Goal: Task Accomplishment & Management: Use online tool/utility

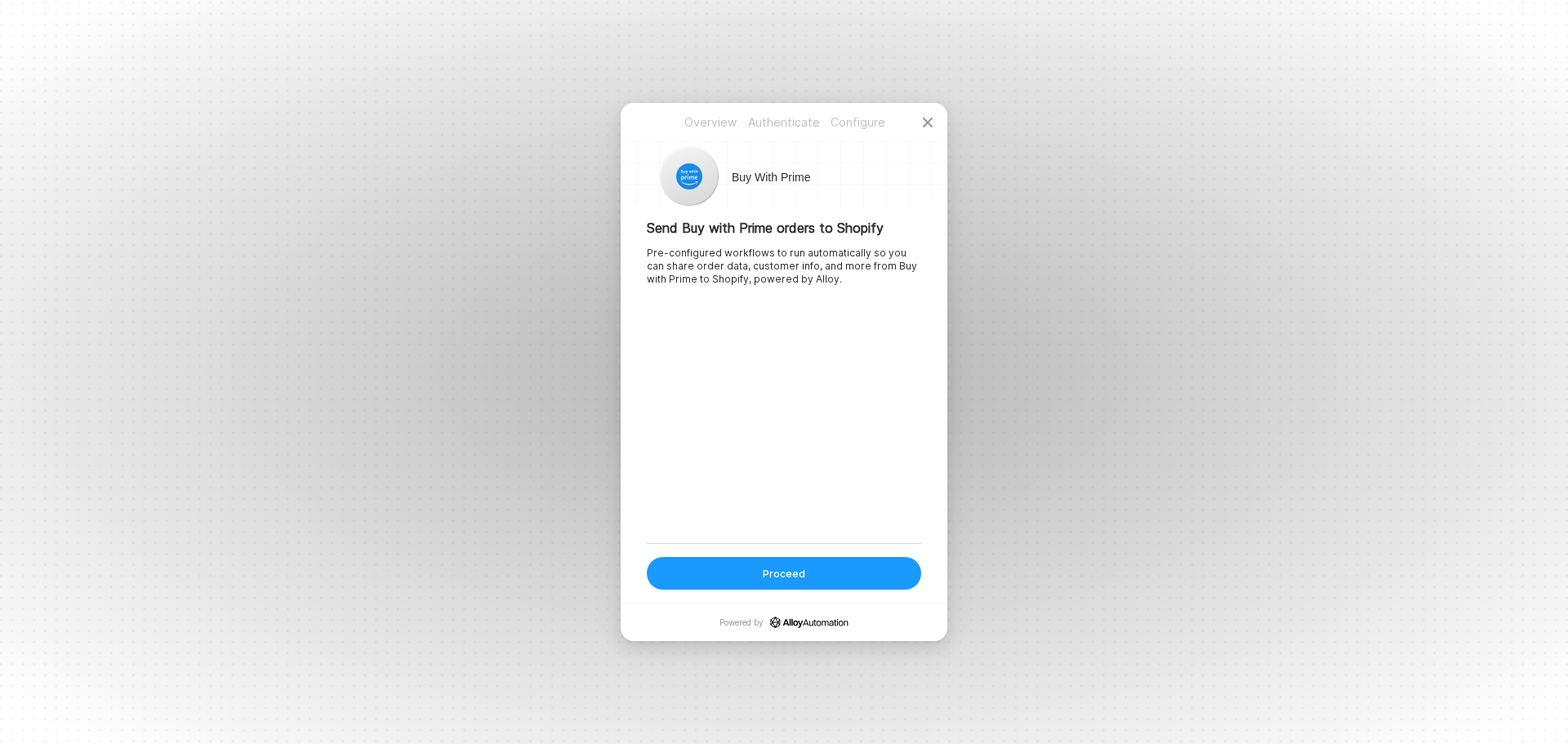
click at [792, 570] on div "Proceed" at bounding box center [784, 573] width 43 height 14
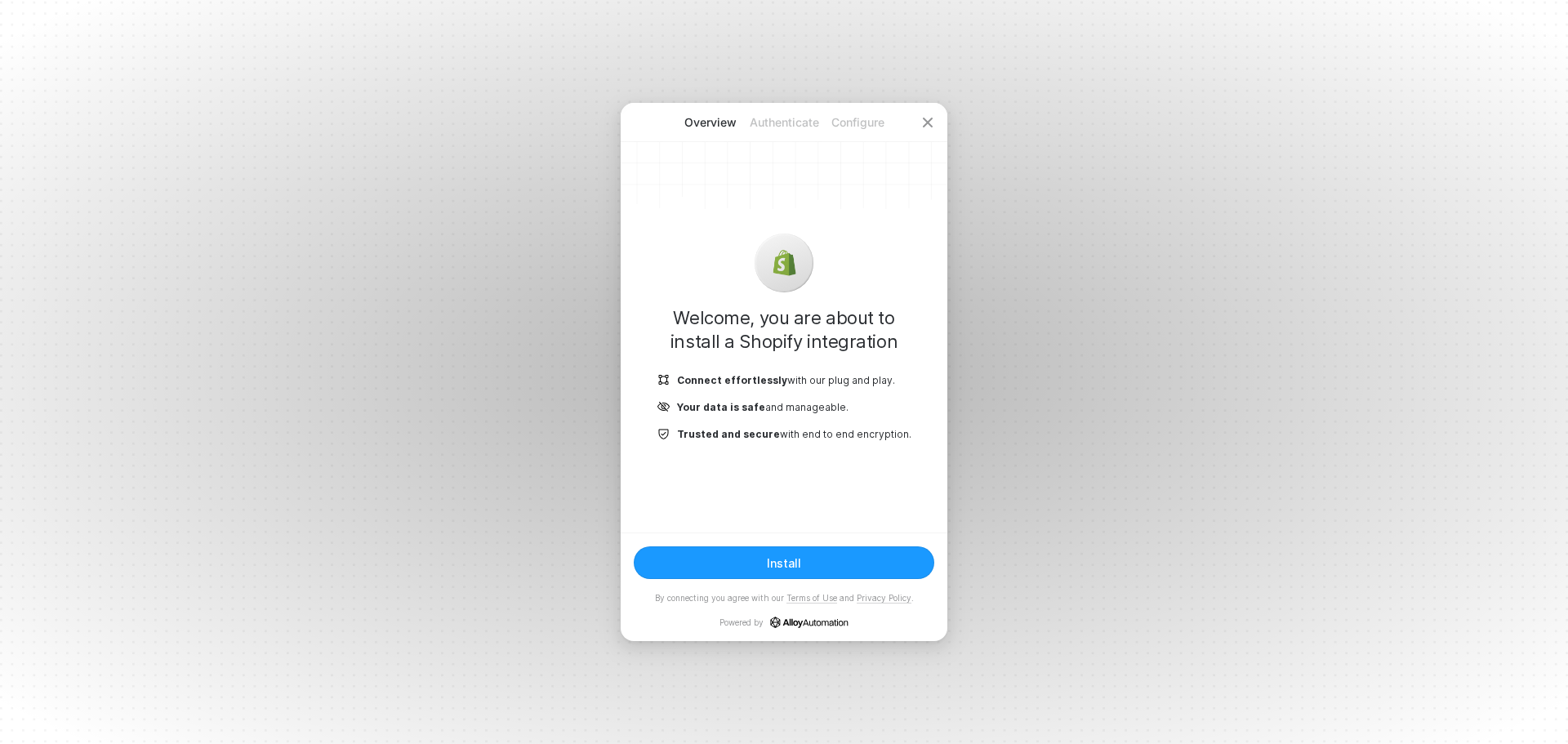
click at [780, 558] on div "Install" at bounding box center [783, 563] width 34 height 14
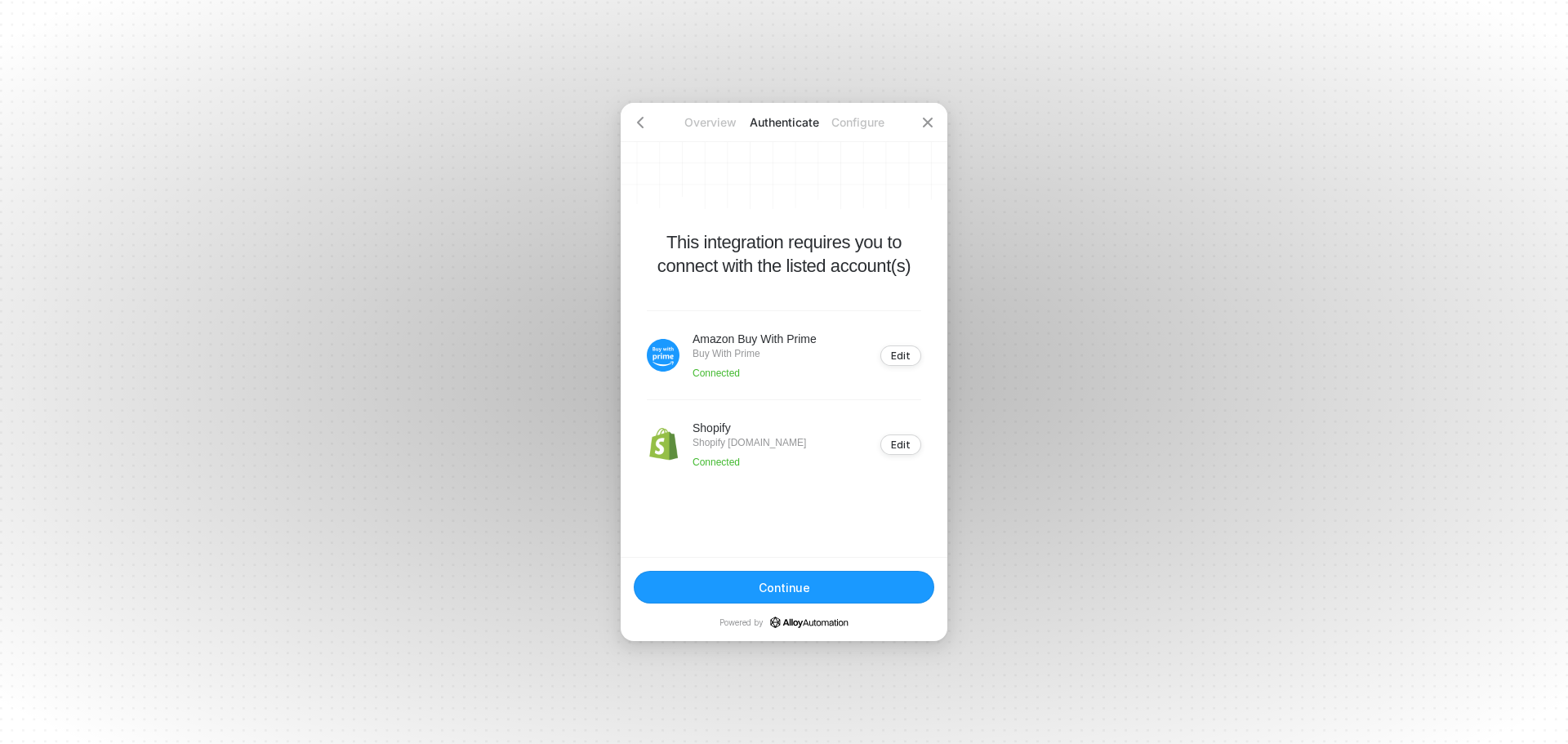
click at [765, 592] on div "Continue" at bounding box center [785, 587] width 52 height 14
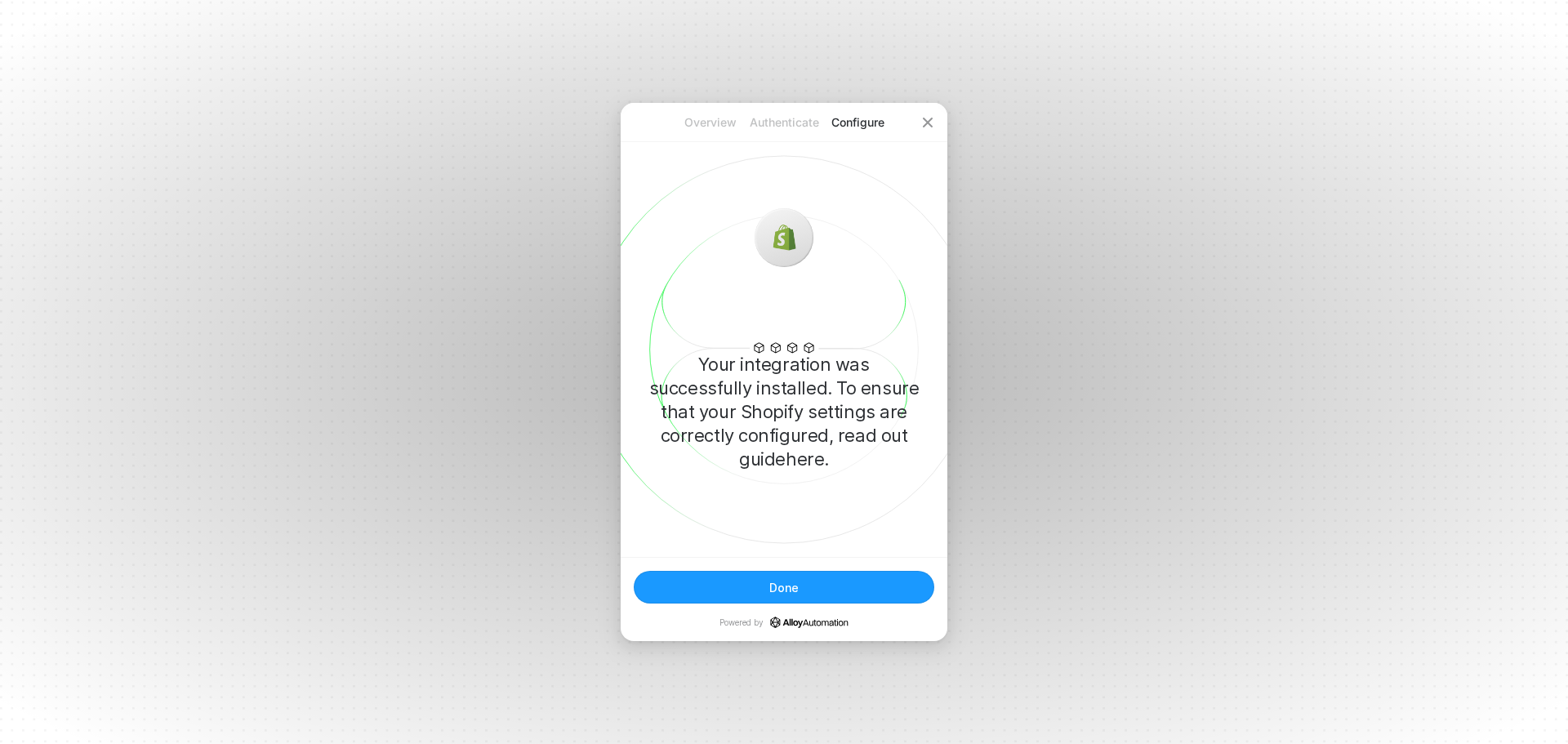
click at [788, 575] on button "Done" at bounding box center [783, 586] width 300 height 32
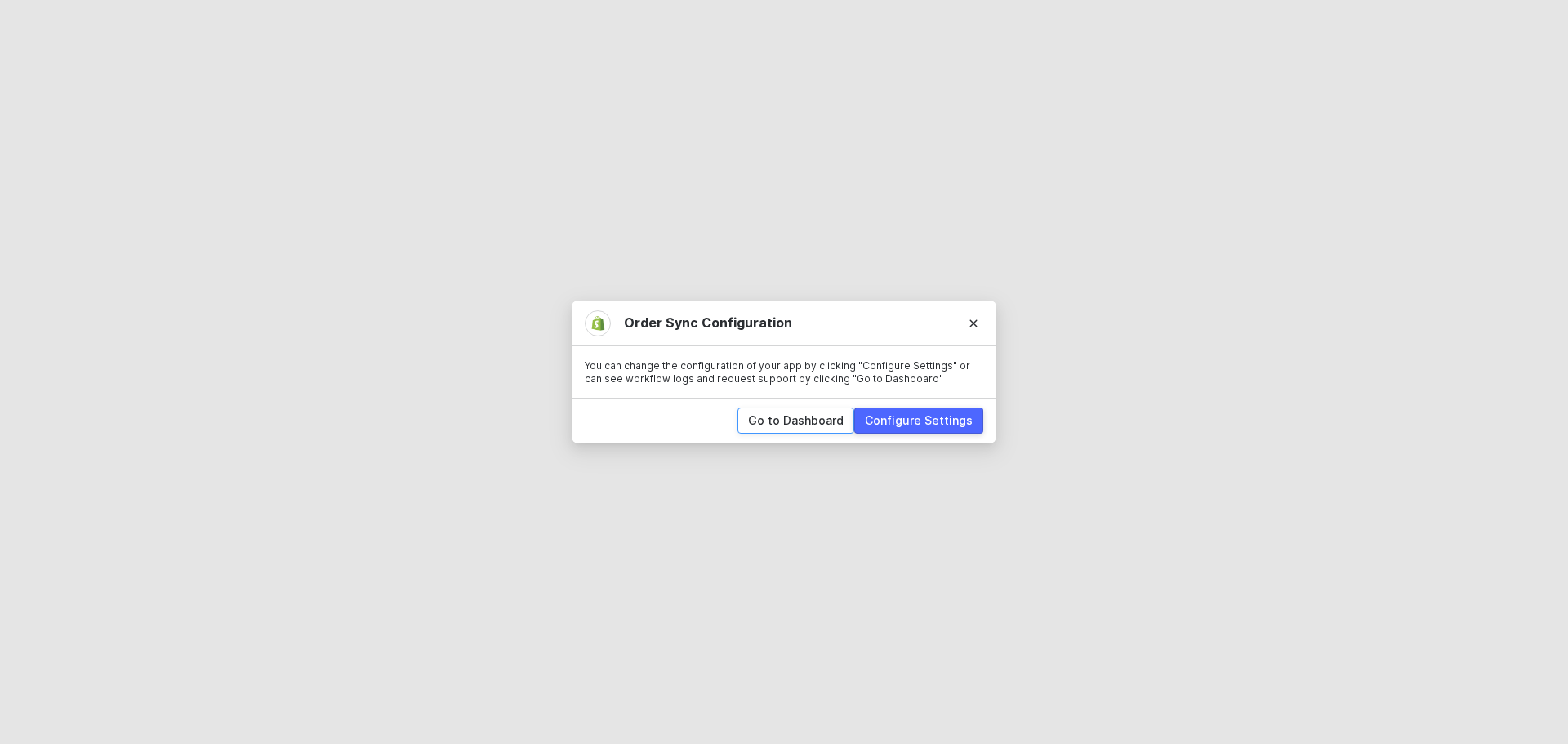
click at [796, 428] on div "Go to Dashboard" at bounding box center [795, 421] width 95 height 17
